Goal: Task Accomplishment & Management: Complete application form

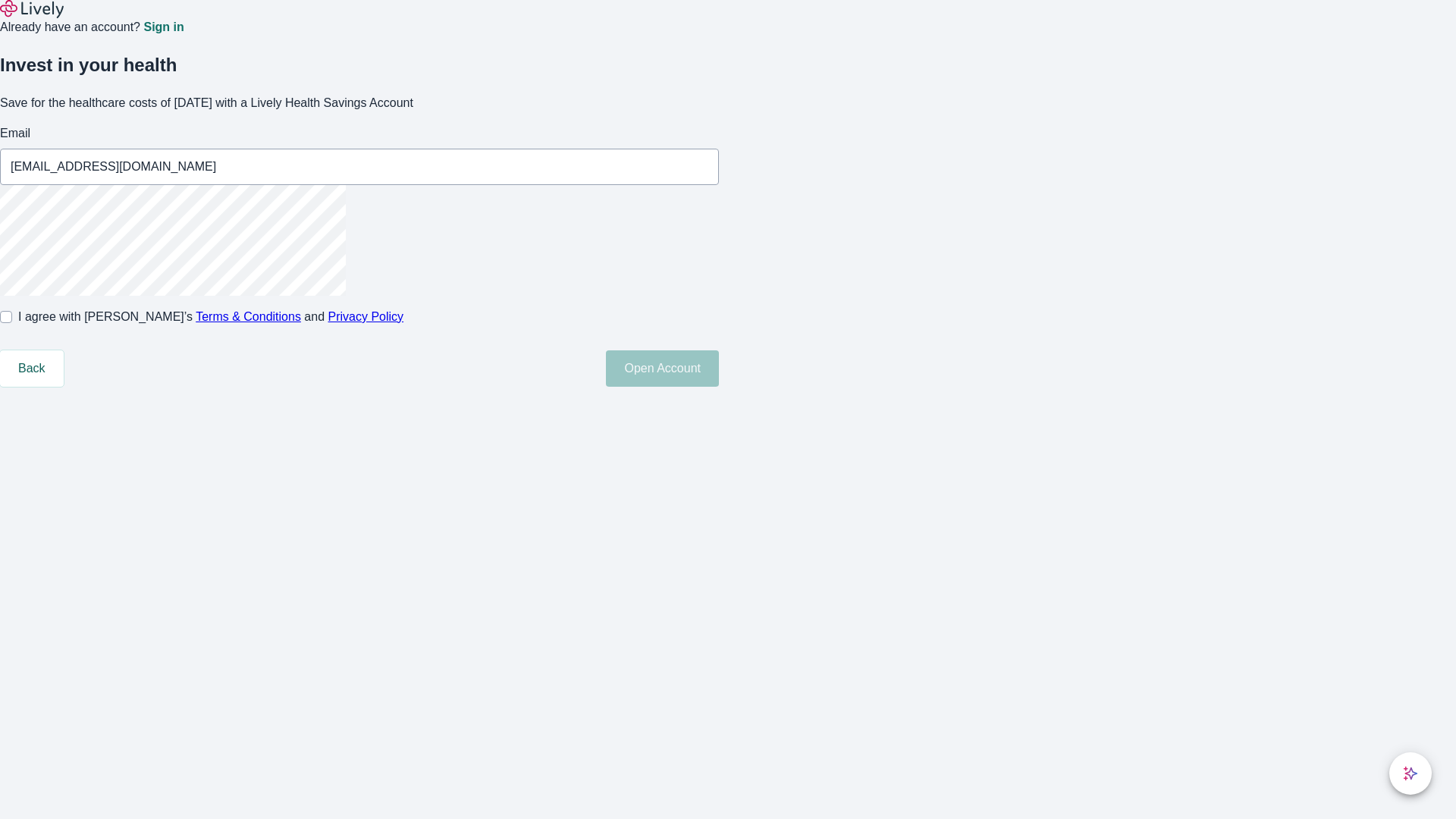
click at [12, 323] on input "I agree with Lively’s Terms & Conditions and Privacy Policy" at bounding box center [6, 317] width 12 height 12
checkbox input "true"
click at [719, 387] on button "Open Account" at bounding box center [662, 369] width 113 height 36
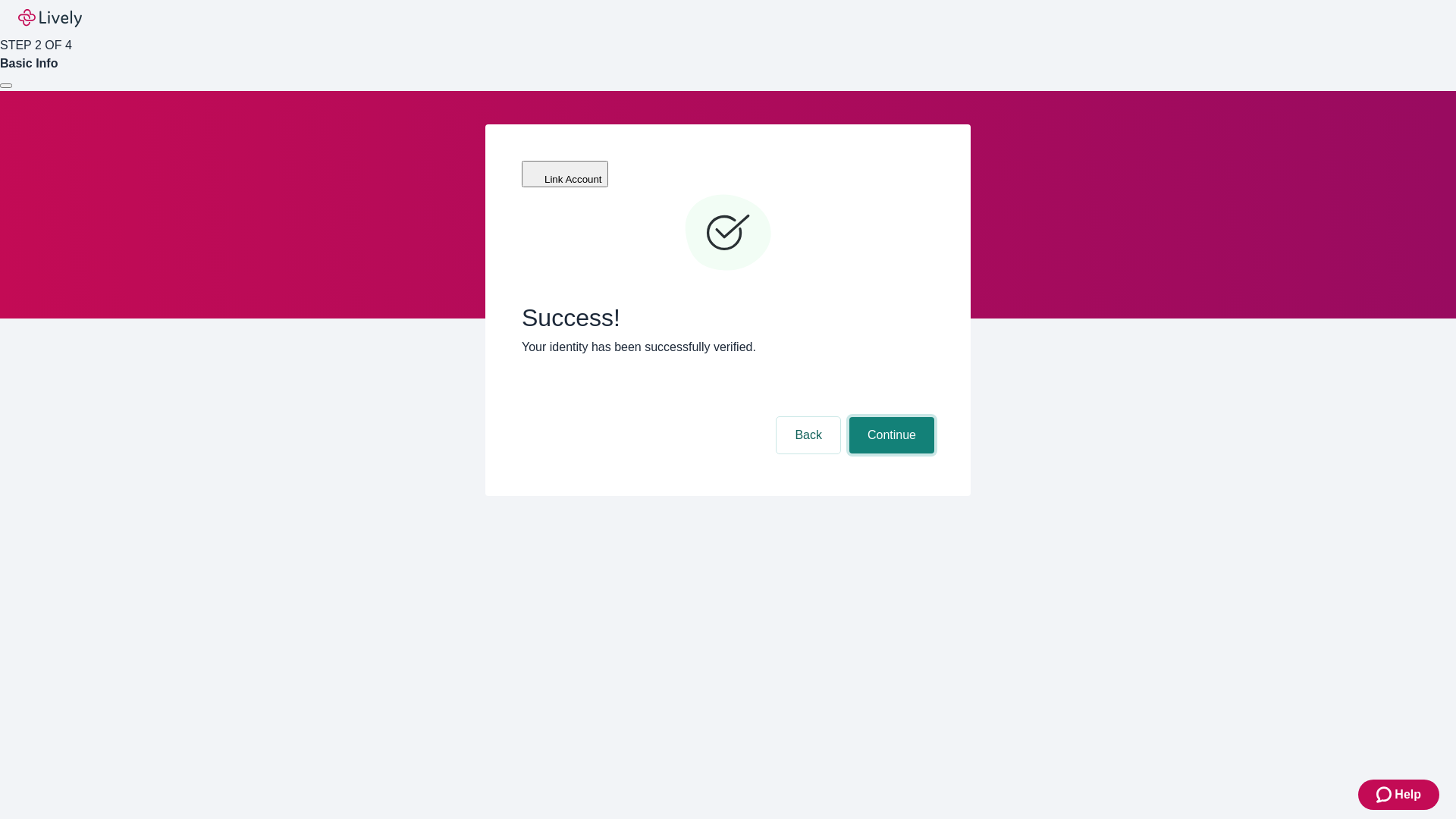
click at [890, 417] on button "Continue" at bounding box center [891, 435] width 85 height 36
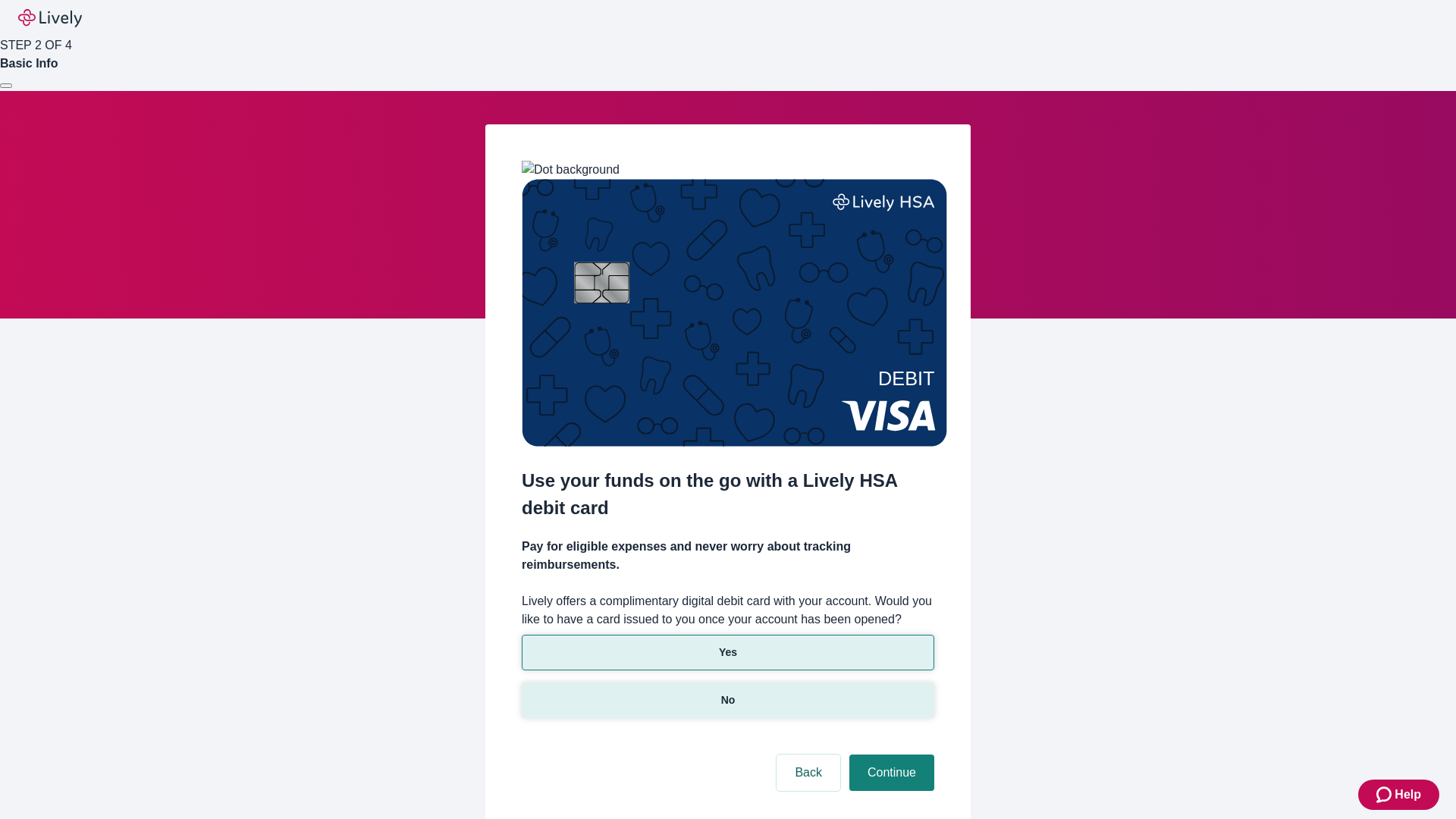
click at [727, 692] on p "No" at bounding box center [728, 700] width 14 height 16
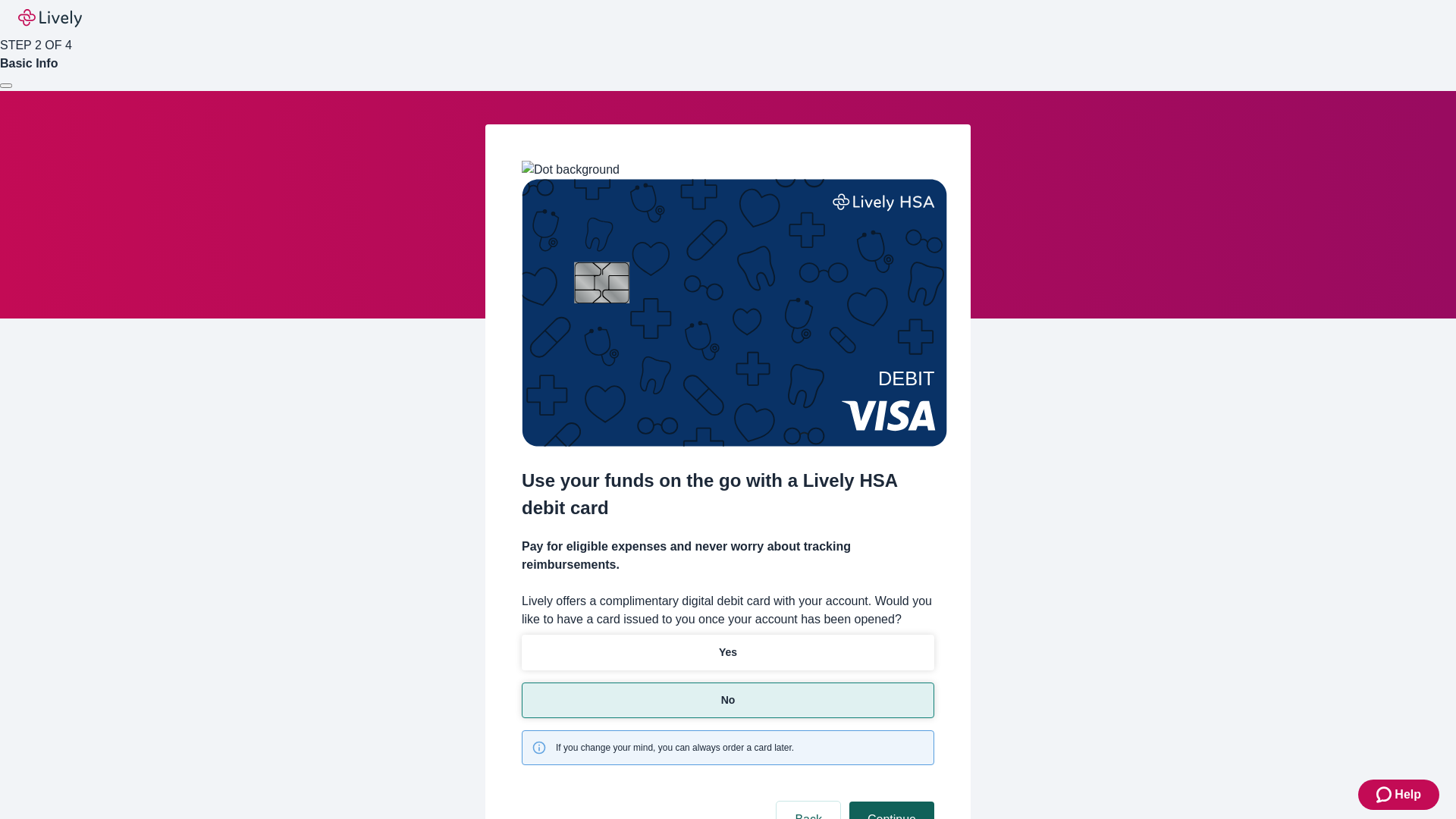
click at [890, 802] on button "Continue" at bounding box center [891, 820] width 85 height 36
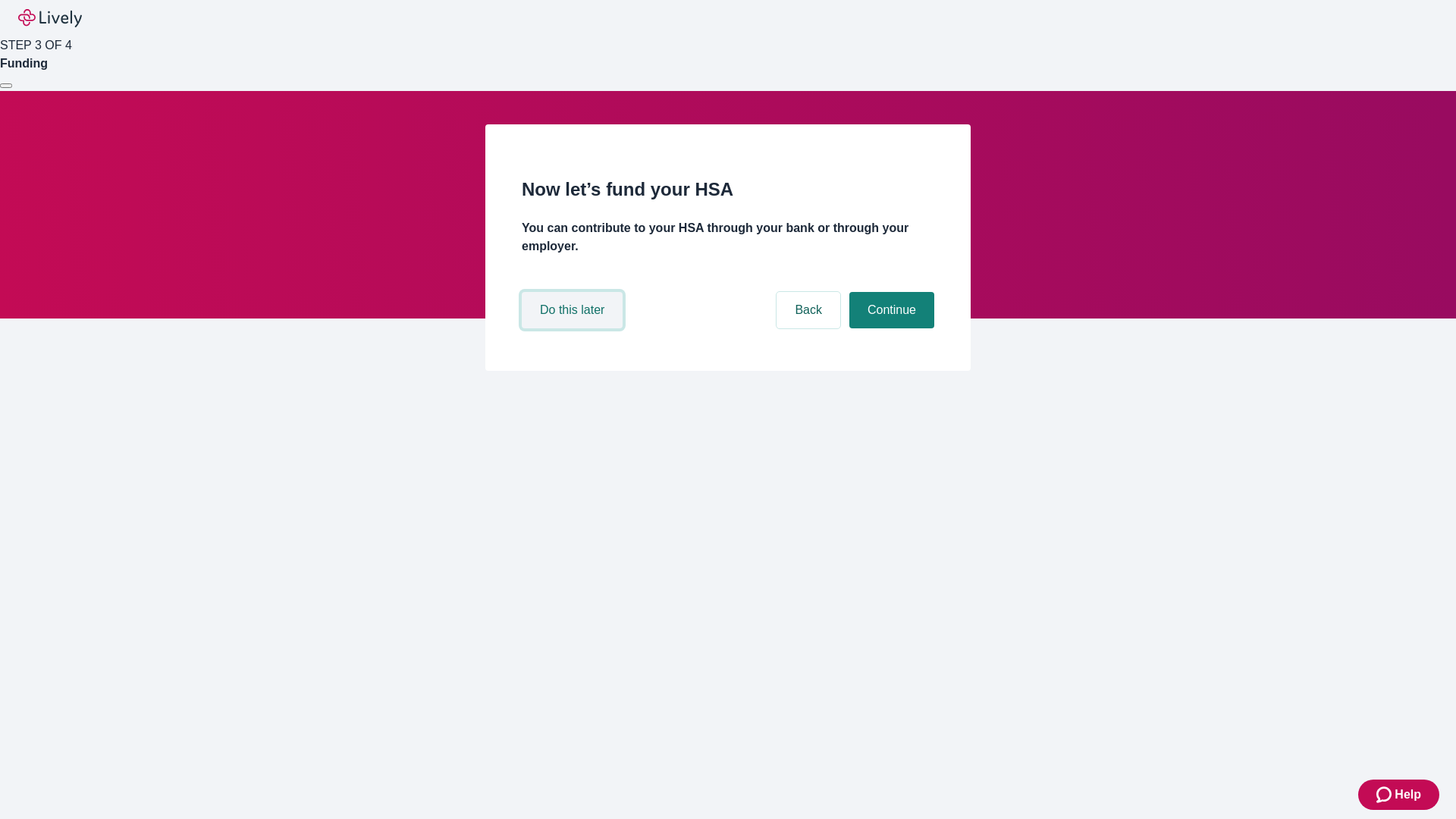
click at [574, 328] on button "Do this later" at bounding box center [573, 310] width 101 height 36
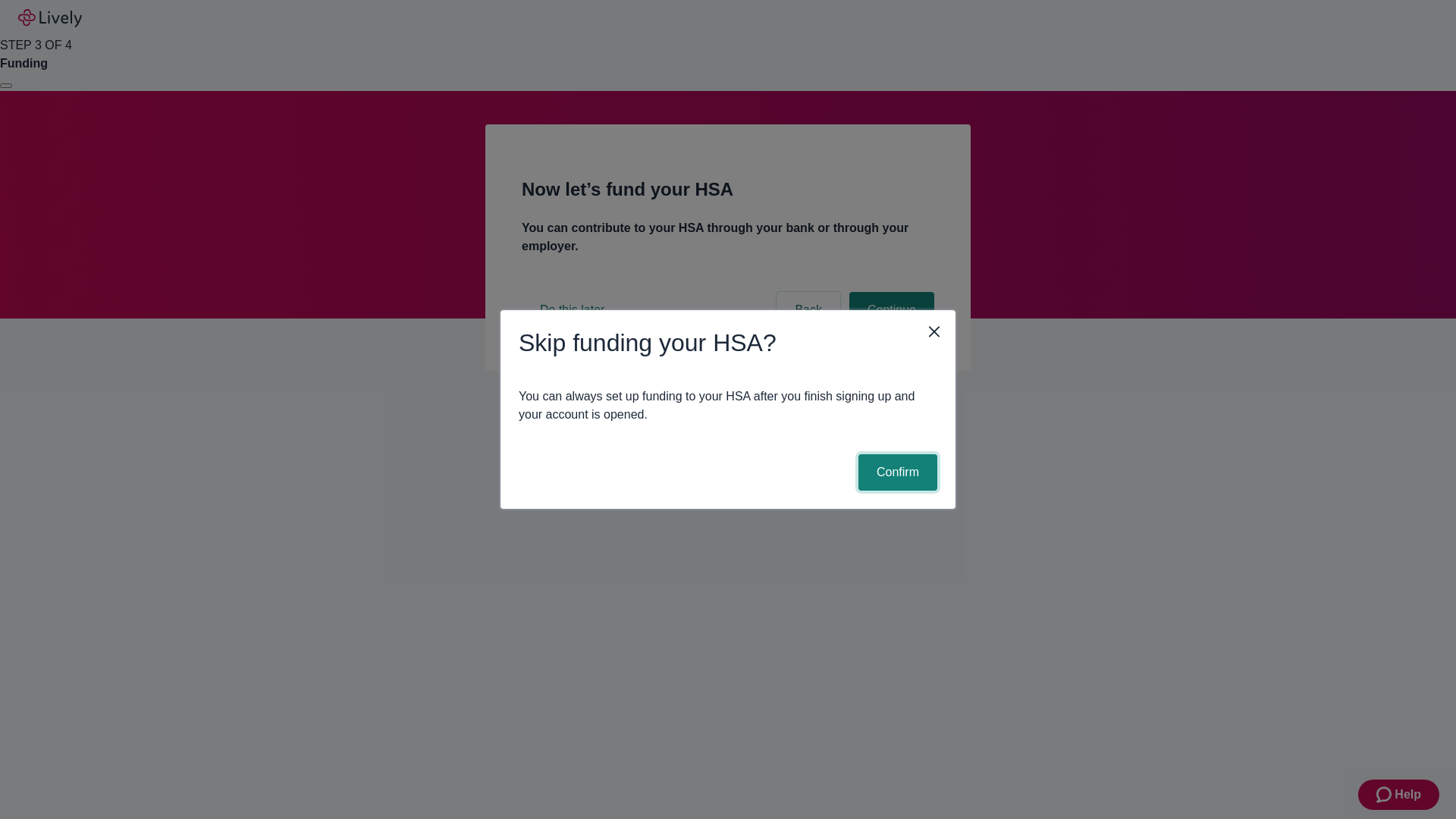
click at [895, 472] on button "Confirm" at bounding box center [898, 472] width 79 height 36
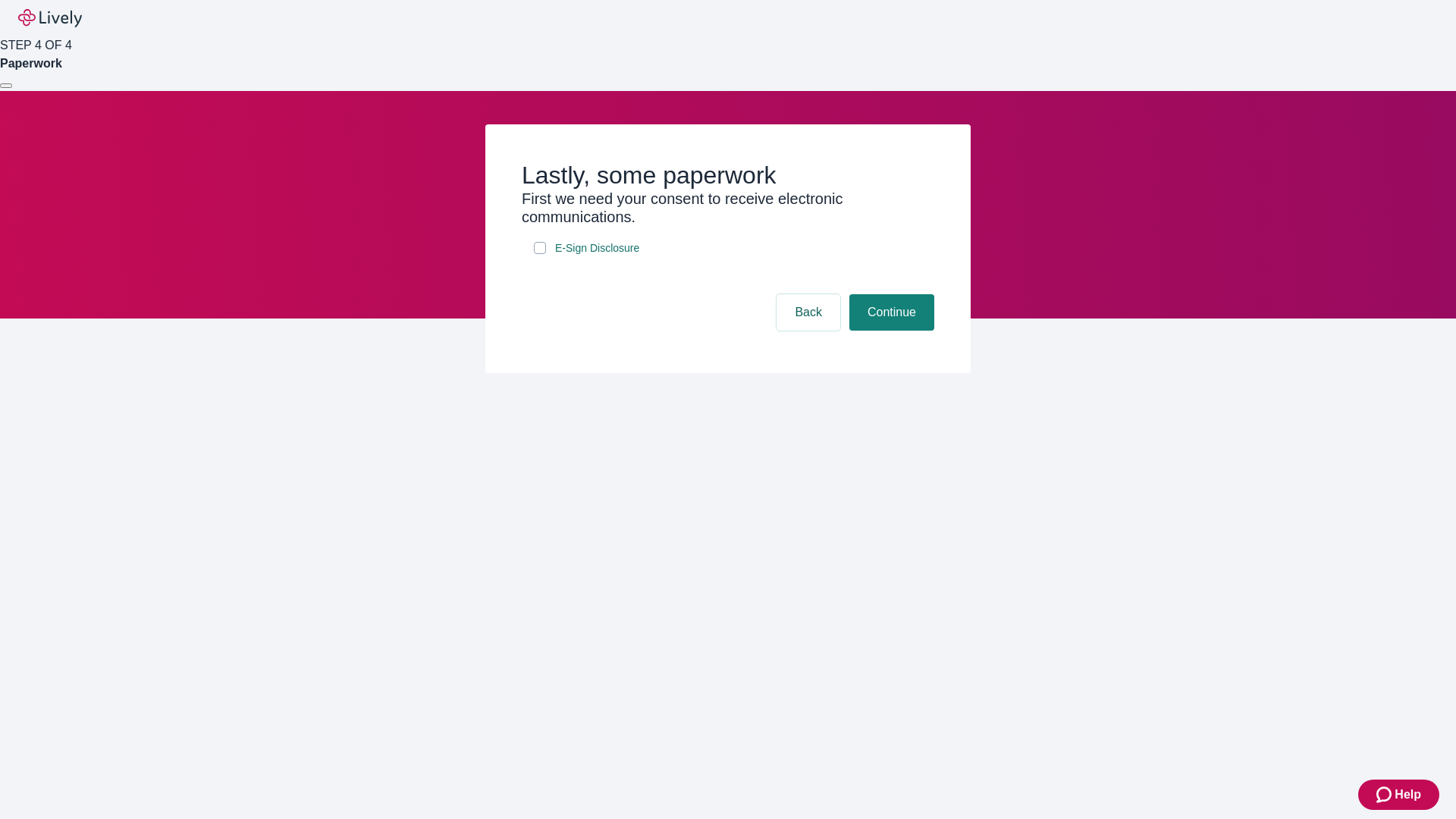
click at [540, 254] on input "E-Sign Disclosure" at bounding box center [539, 248] width 12 height 12
checkbox input "true"
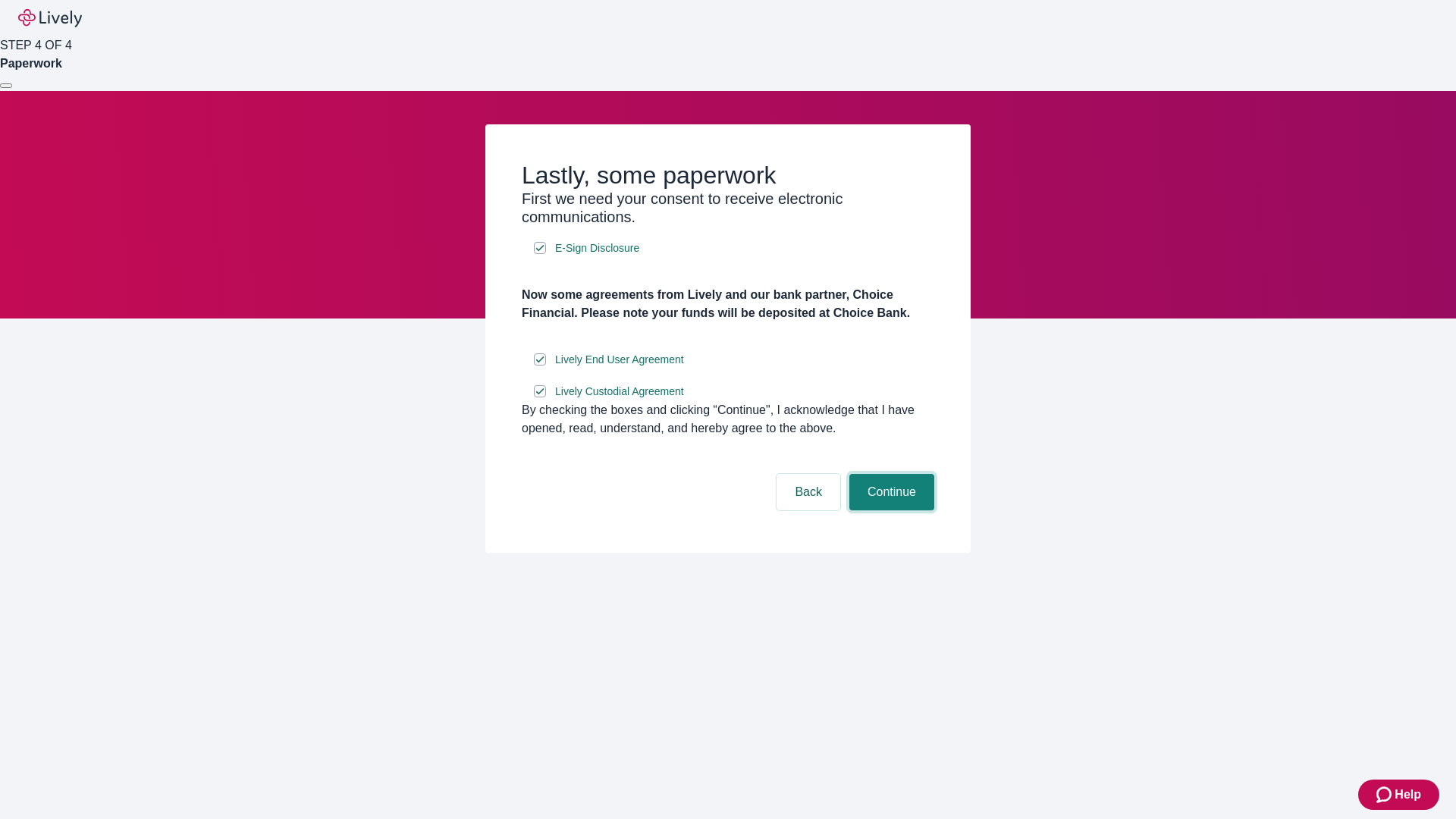
click at [890, 510] on button "Continue" at bounding box center [891, 492] width 85 height 36
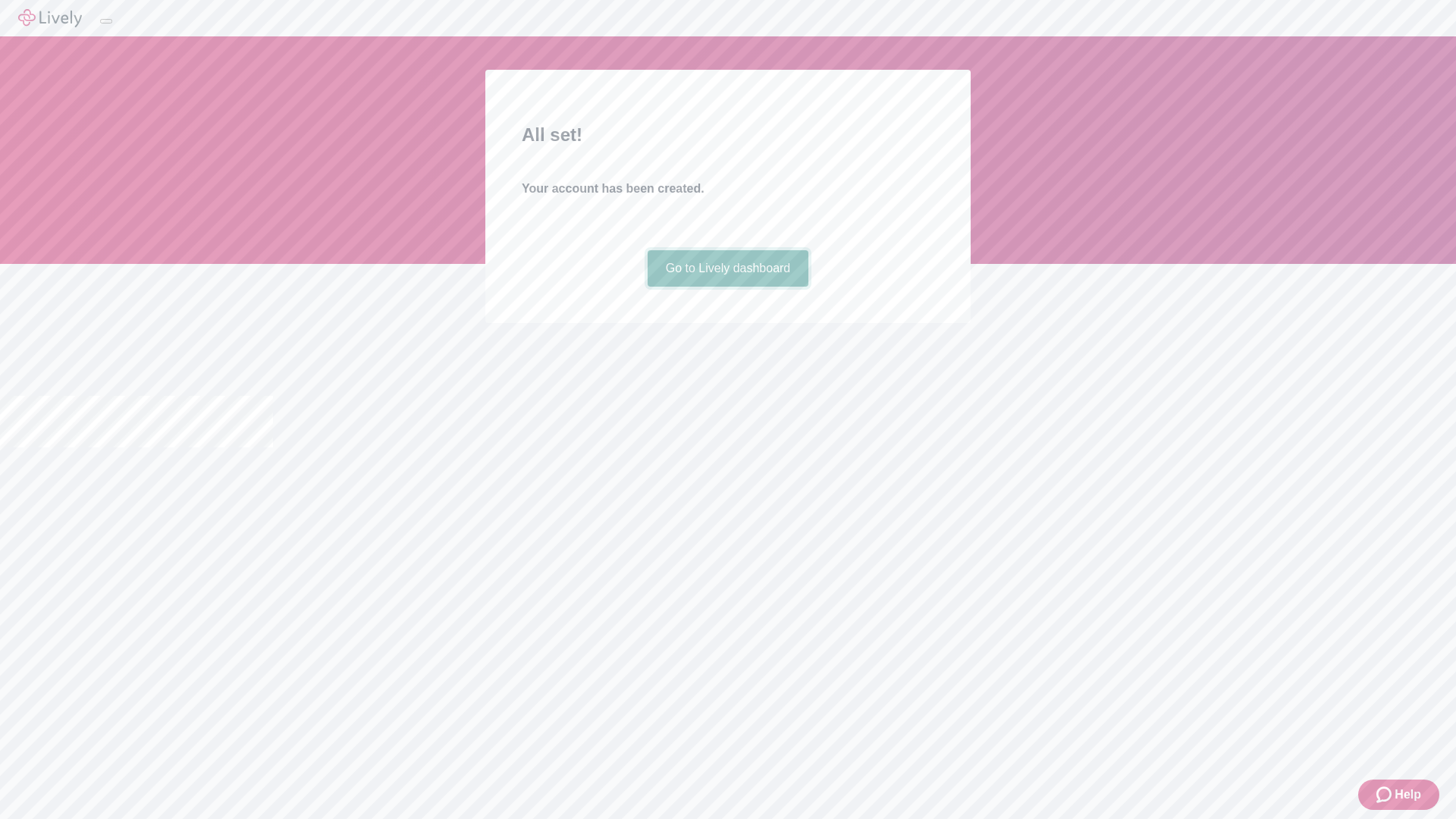
click at [727, 286] on link "Go to Lively dashboard" at bounding box center [728, 268] width 161 height 36
